Goal: Task Accomplishment & Management: Use online tool/utility

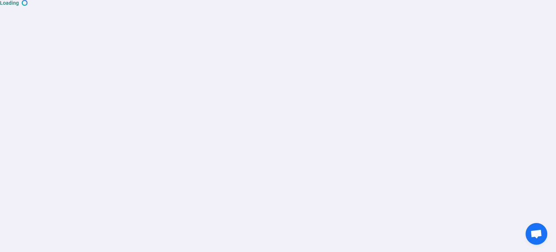
scroll to position [179, 0]
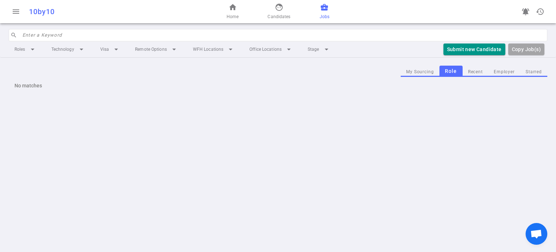
scroll to position [179, 0]
click at [324, 16] on span "Jobs" at bounding box center [325, 16] width 10 height 7
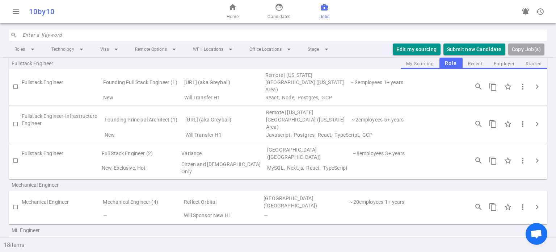
scroll to position [340, 0]
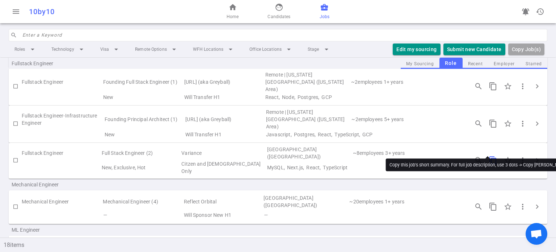
click at [489, 156] on span "content_copy" at bounding box center [493, 160] width 9 height 9
